Goal: Information Seeking & Learning: Check status

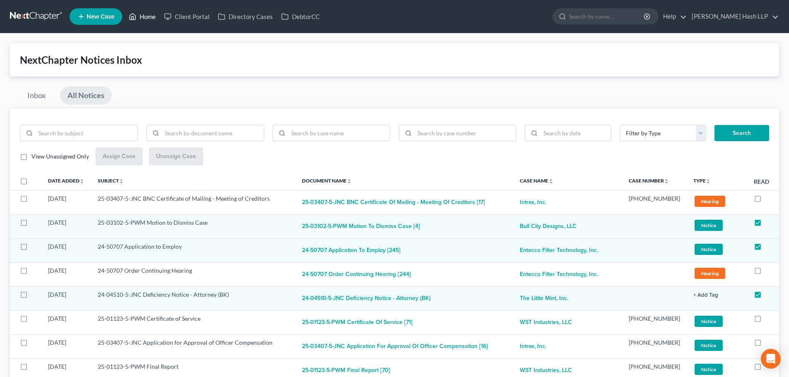
click at [143, 11] on link "Home" at bounding box center [142, 16] width 35 height 15
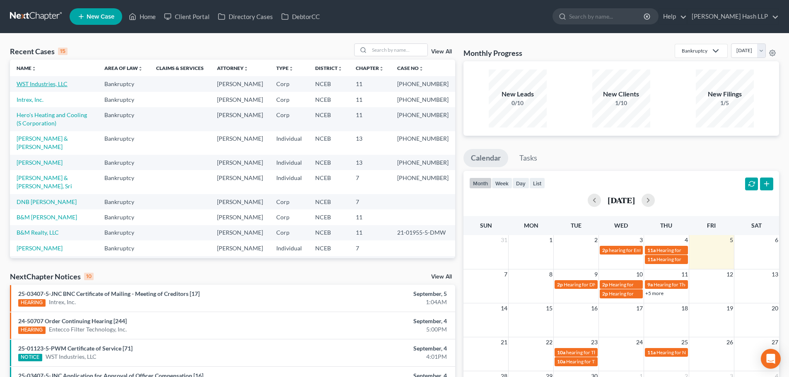
click at [47, 85] on link "WST Industries, LLC" at bounding box center [42, 83] width 51 height 7
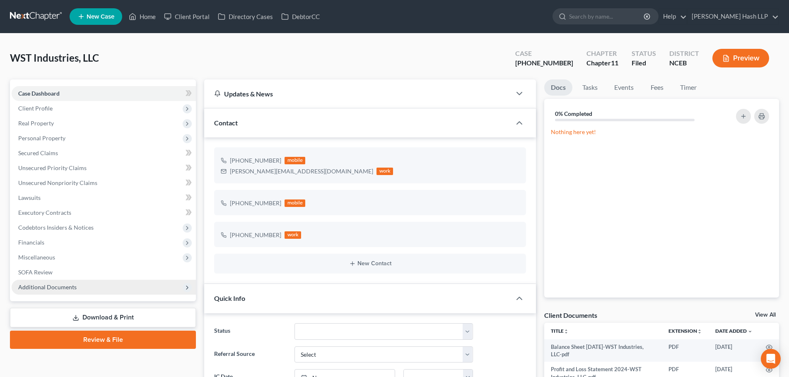
click at [55, 288] on span "Additional Documents" at bounding box center [47, 287] width 58 height 7
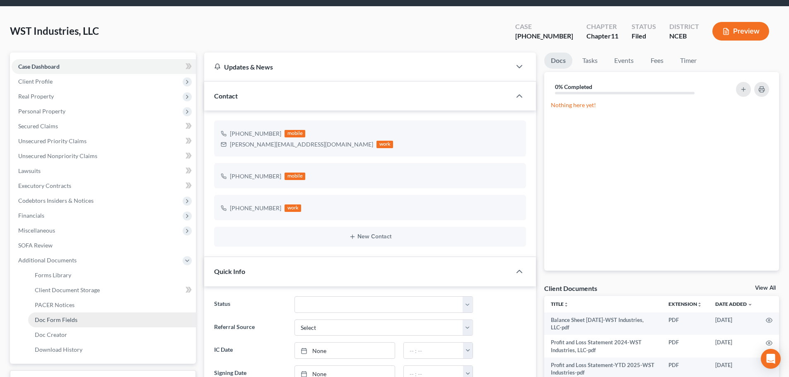
scroll to position [41, 0]
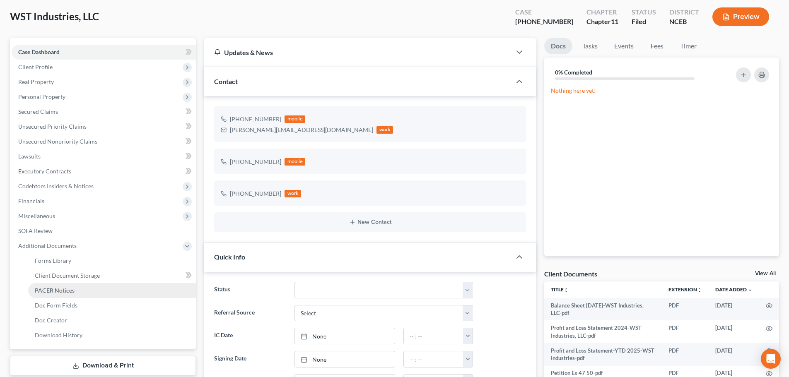
click at [65, 291] on span "PACER Notices" at bounding box center [55, 290] width 40 height 7
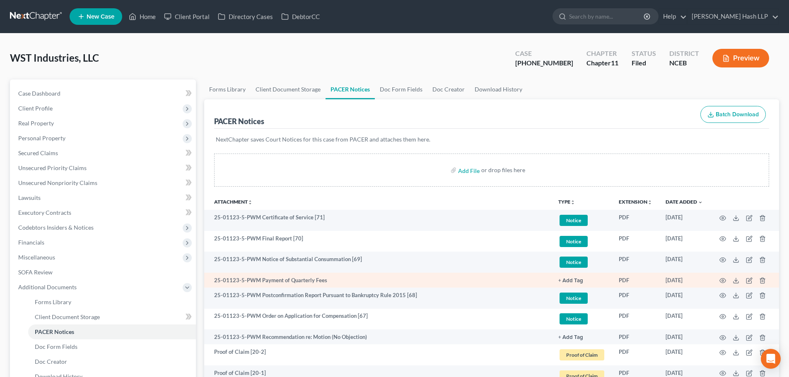
scroll to position [41, 0]
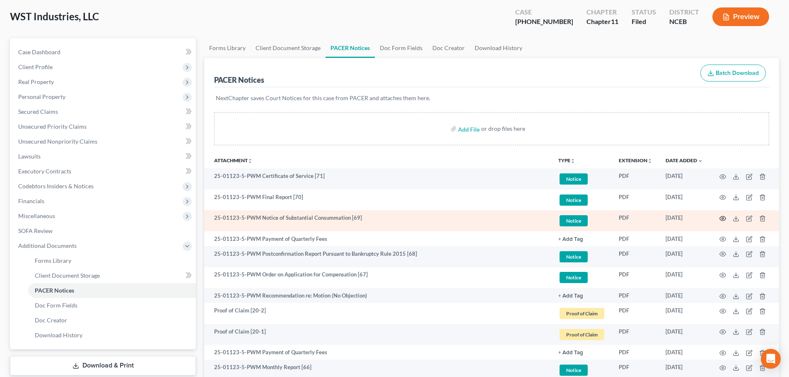
click at [721, 218] on icon "button" at bounding box center [722, 218] width 7 height 7
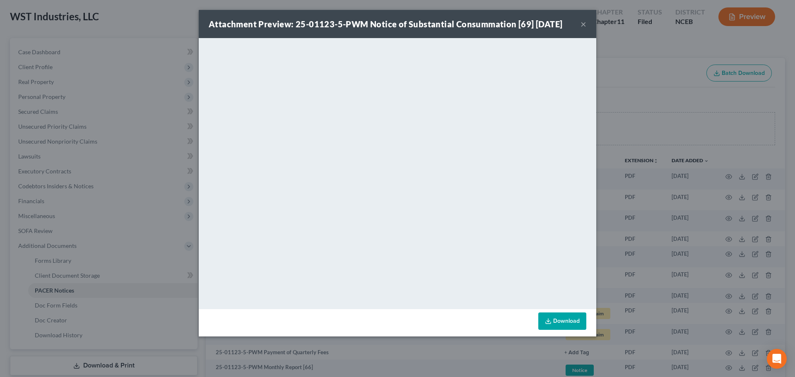
click at [584, 24] on button "×" at bounding box center [584, 24] width 6 height 10
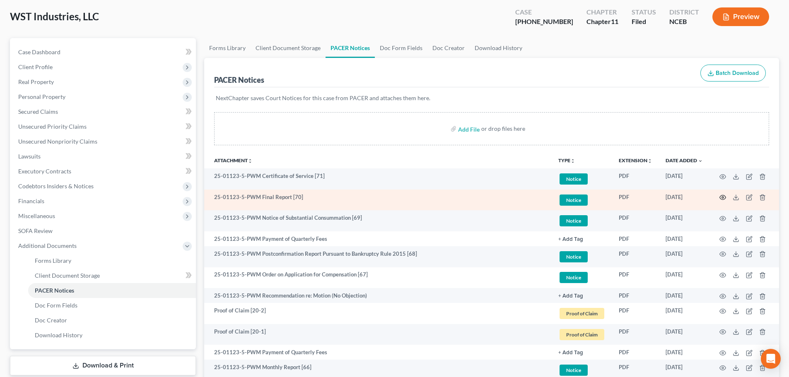
click at [722, 196] on icon "button" at bounding box center [722, 197] width 7 height 7
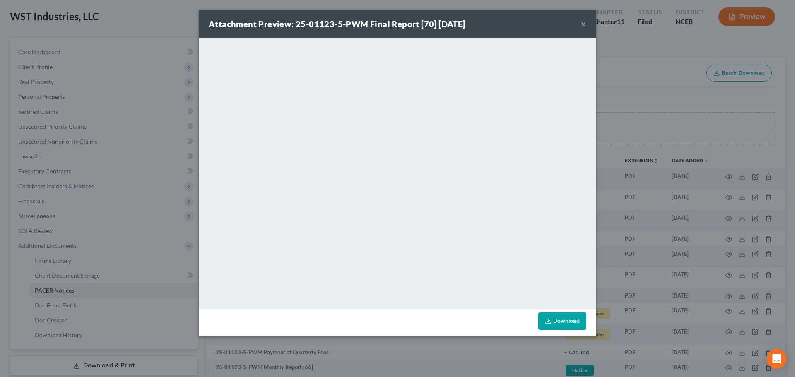
click at [584, 24] on button "×" at bounding box center [584, 24] width 6 height 10
